Goal: Transaction & Acquisition: Purchase product/service

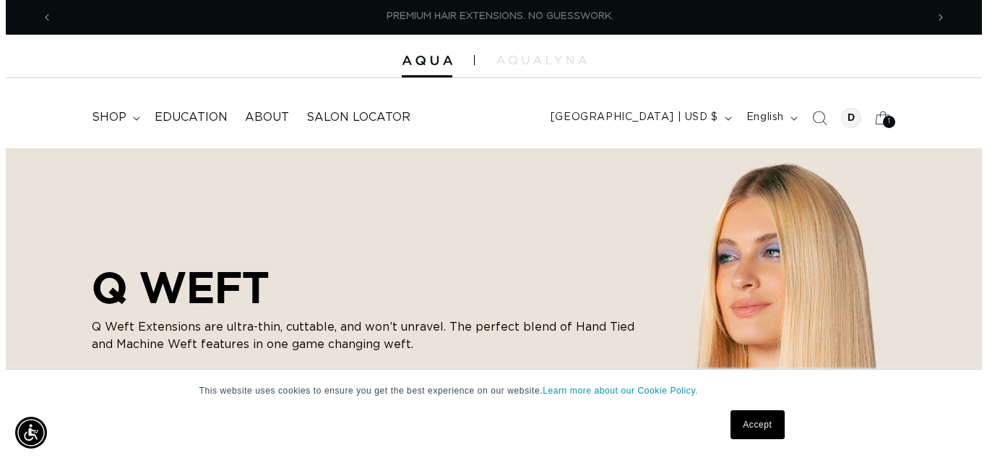
scroll to position [0, 874]
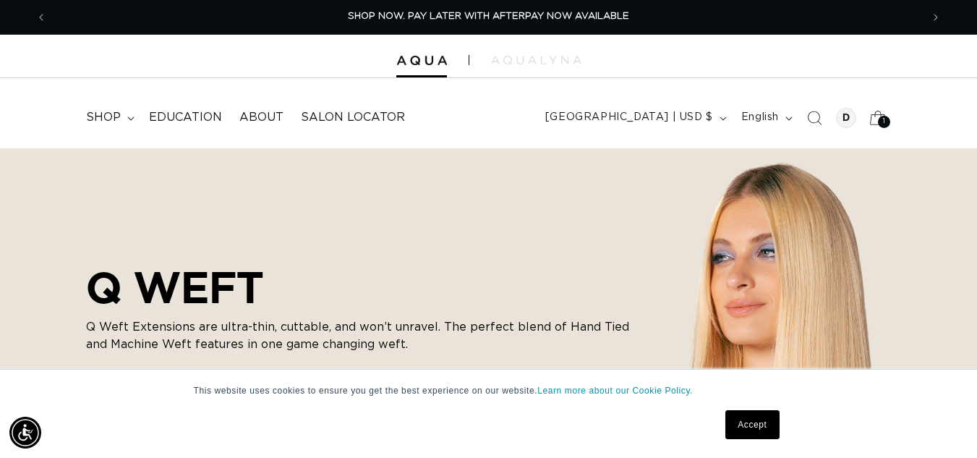
click at [876, 125] on icon at bounding box center [877, 117] width 34 height 34
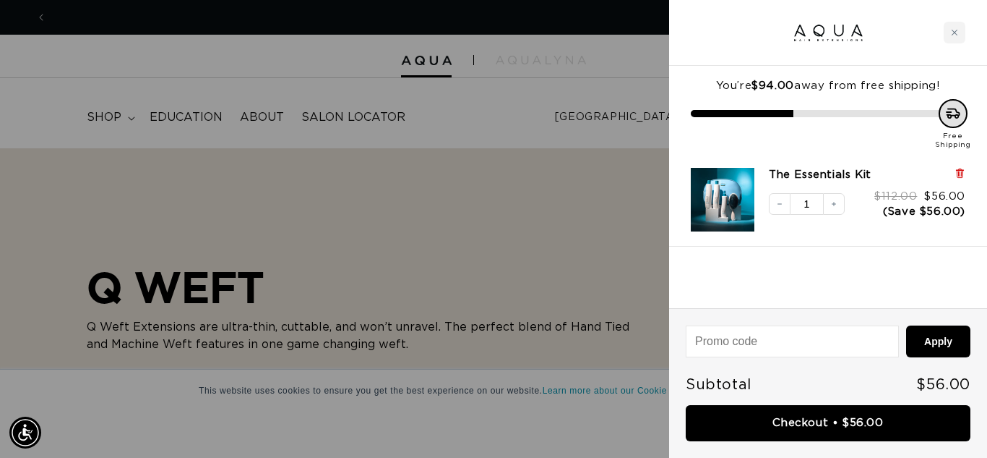
scroll to position [0, 0]
click at [961, 170] on icon at bounding box center [960, 171] width 3 height 7
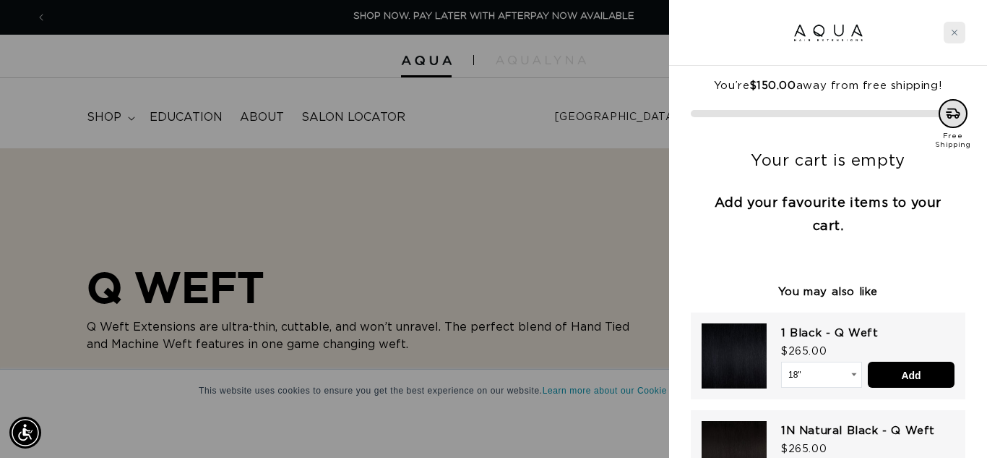
click at [960, 30] on div "Close cart" at bounding box center [955, 33] width 22 height 22
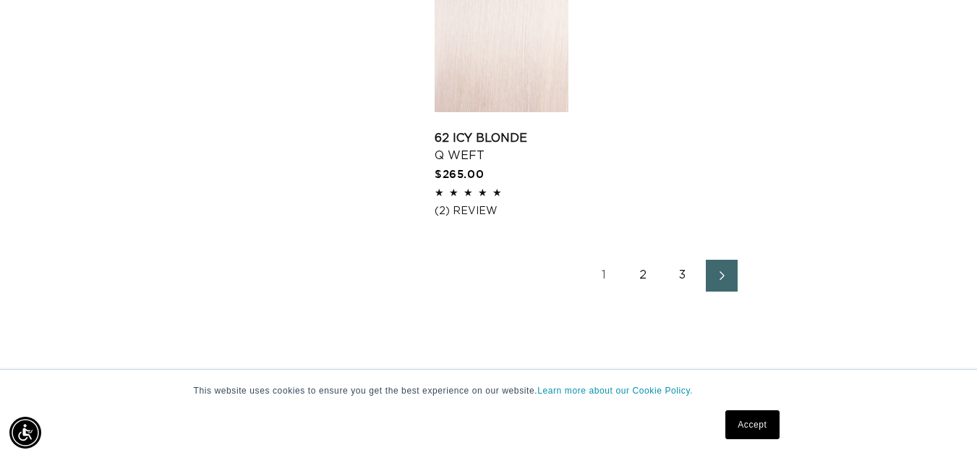
click at [639, 260] on link "2" at bounding box center [643, 276] width 32 height 32
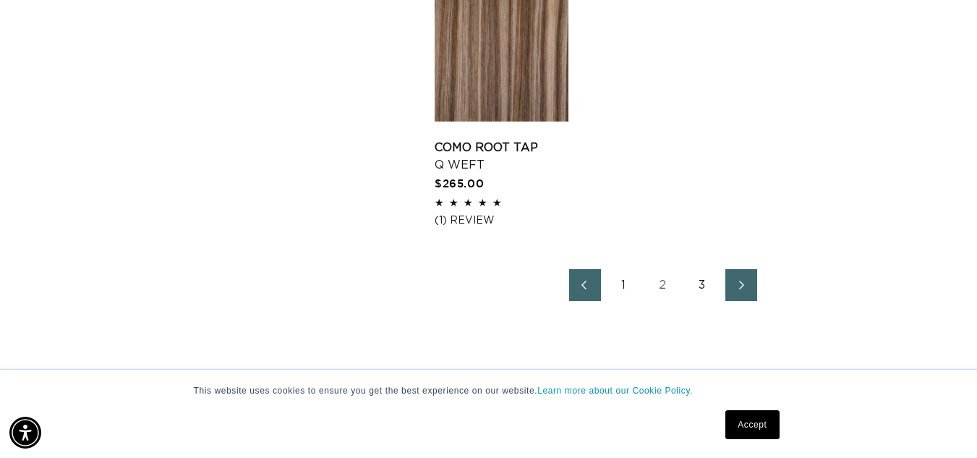
scroll to position [0, 874]
click at [747, 278] on link "Next page" at bounding box center [741, 285] width 32 height 32
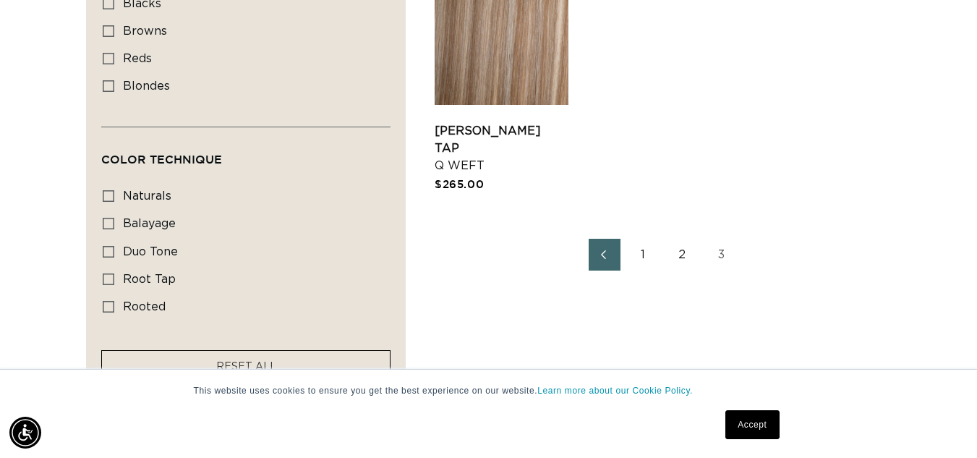
click at [642, 242] on link "1" at bounding box center [643, 255] width 32 height 32
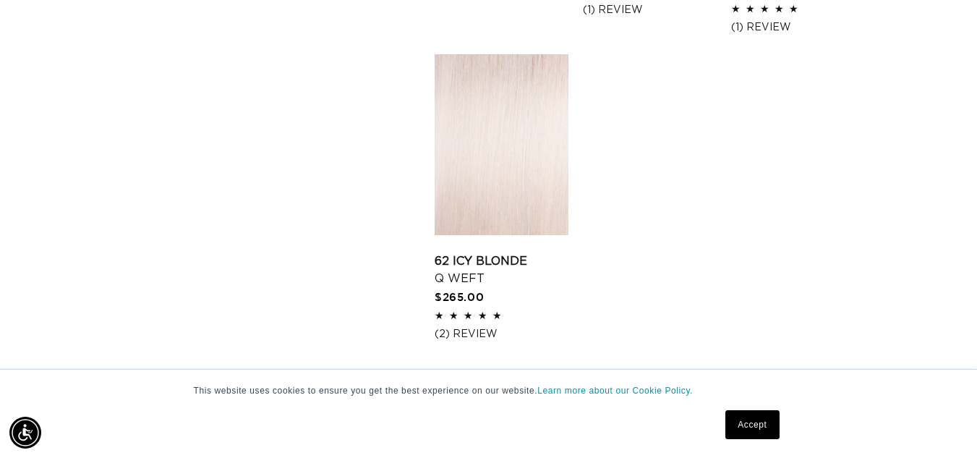
scroll to position [2041, 0]
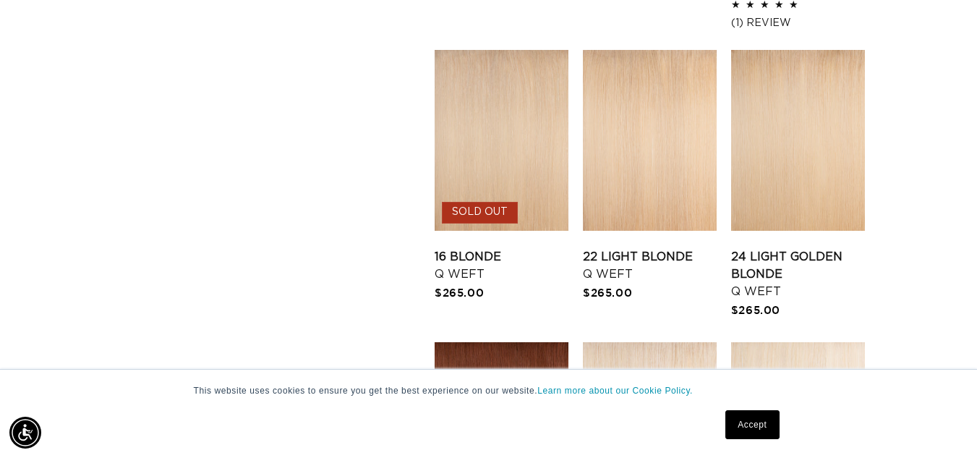
scroll to position [1390, 0]
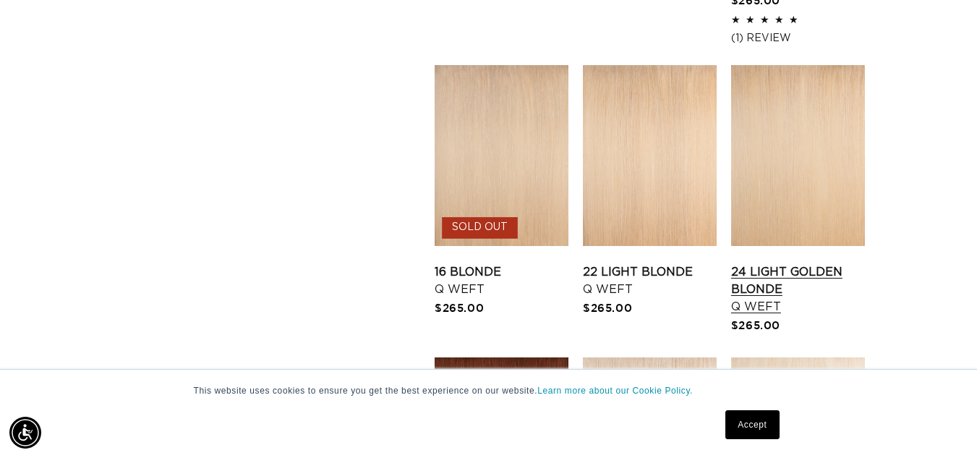
click at [843, 263] on link "24 Light Golden Blonde Q Weft" at bounding box center [798, 289] width 134 height 52
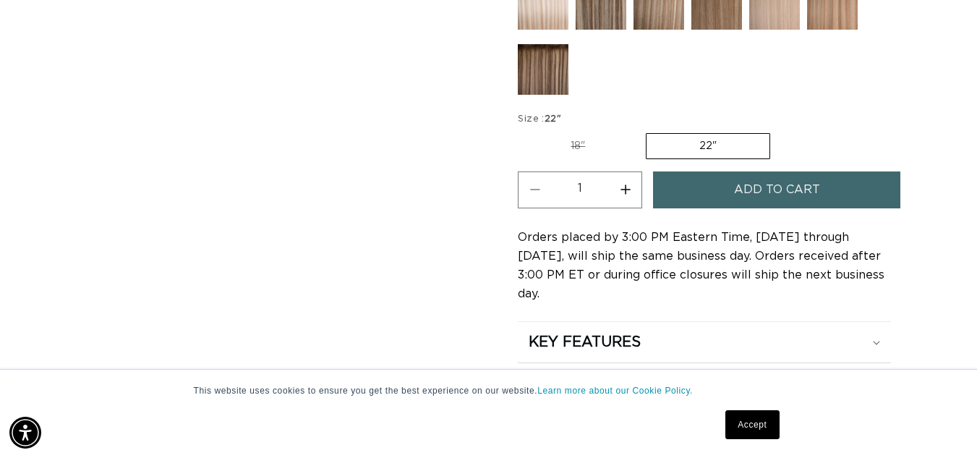
scroll to position [0, 874]
click at [630, 187] on button "Increase quantity for 24 Light Golden Blonde - Q Weft" at bounding box center [625, 189] width 33 height 37
type input "2"
click at [778, 194] on span "Add to cart" at bounding box center [777, 189] width 86 height 37
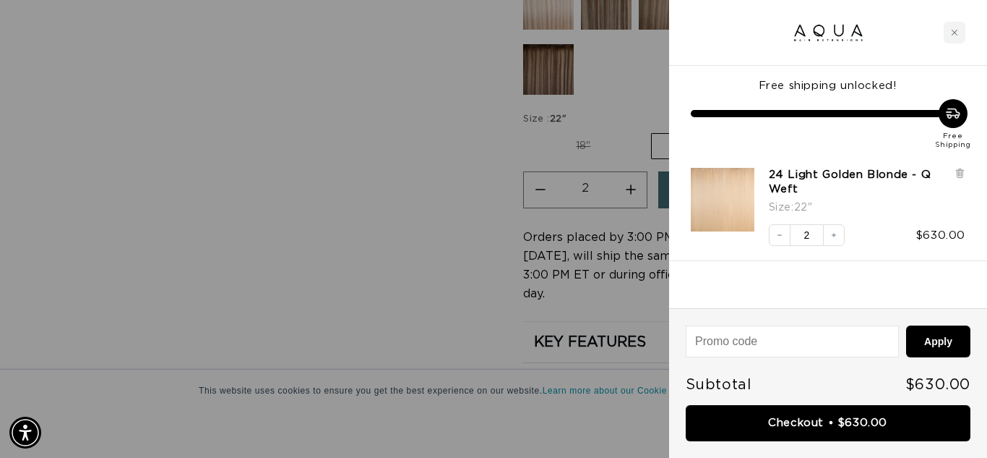
scroll to position [0, 885]
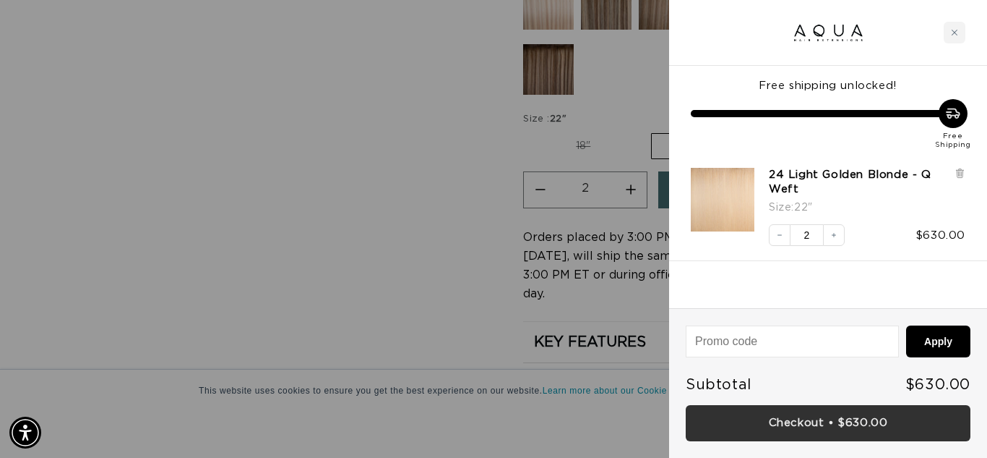
click at [886, 411] on link "Checkout • $630.00" at bounding box center [828, 423] width 285 height 37
